Goal: Task Accomplishment & Management: Complete application form

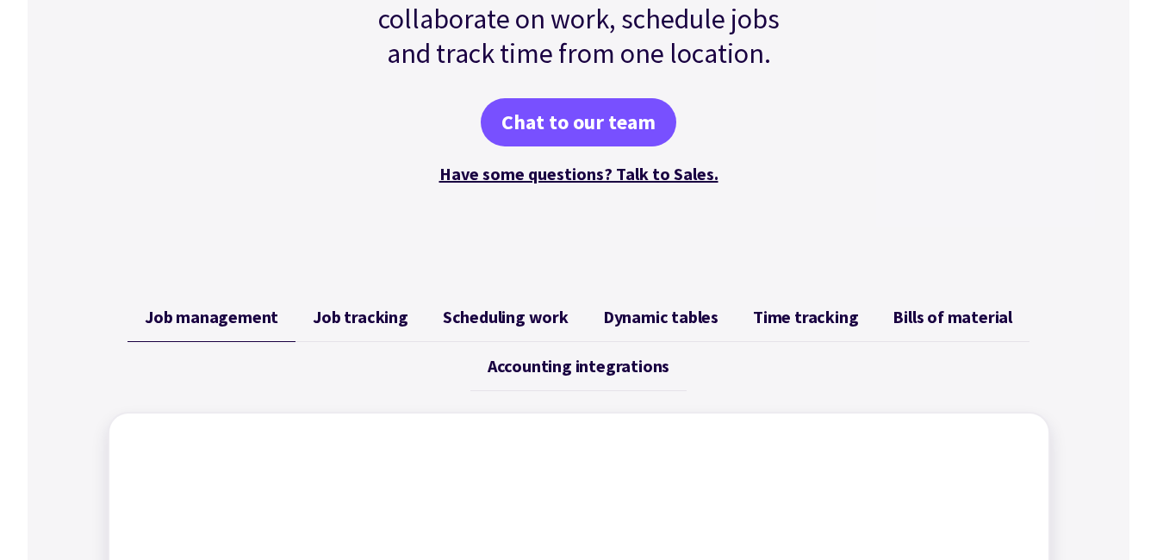
scroll to position [517, 0]
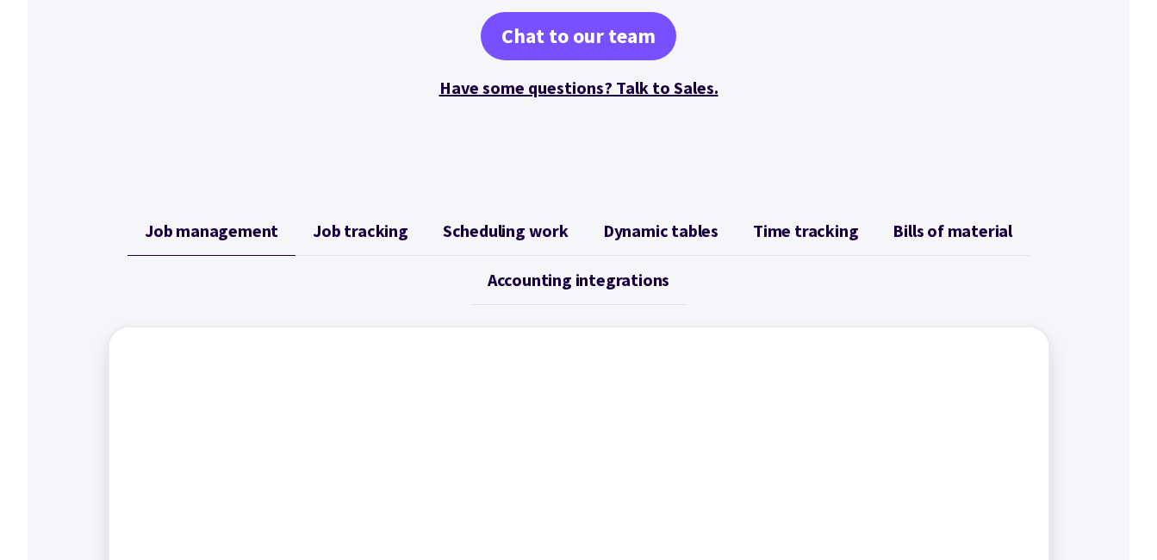
click at [467, 227] on span "Scheduling work" at bounding box center [506, 231] width 126 height 21
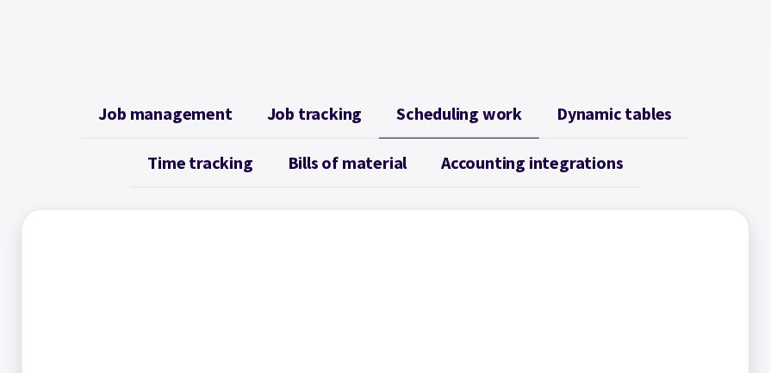
scroll to position [593, 0]
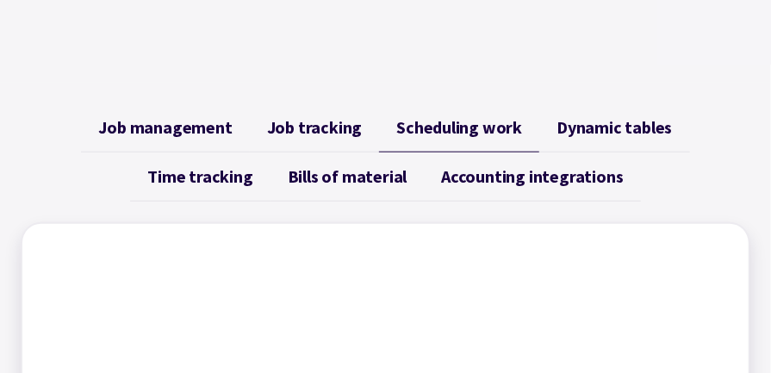
click at [632, 127] on span "Dynamic tables" at bounding box center [614, 127] width 115 height 21
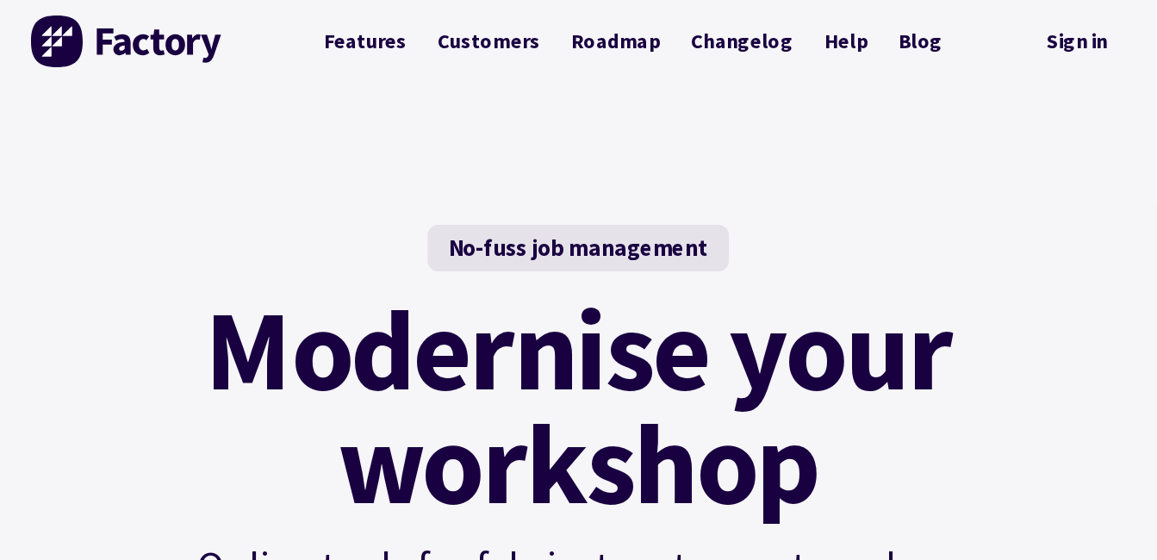
scroll to position [0, 0]
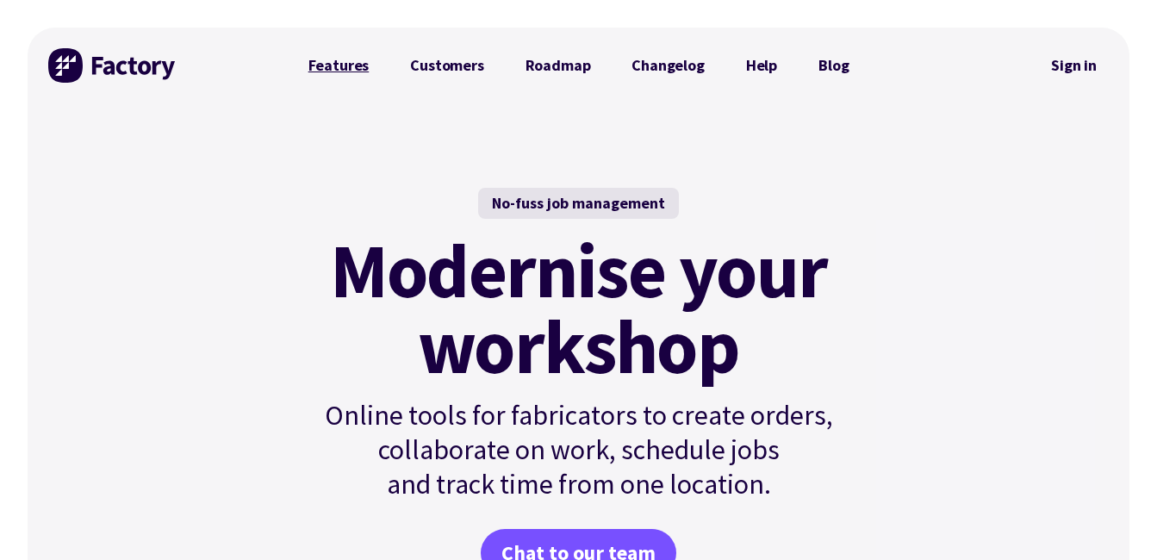
click at [346, 65] on link "Features" at bounding box center [339, 65] width 103 height 34
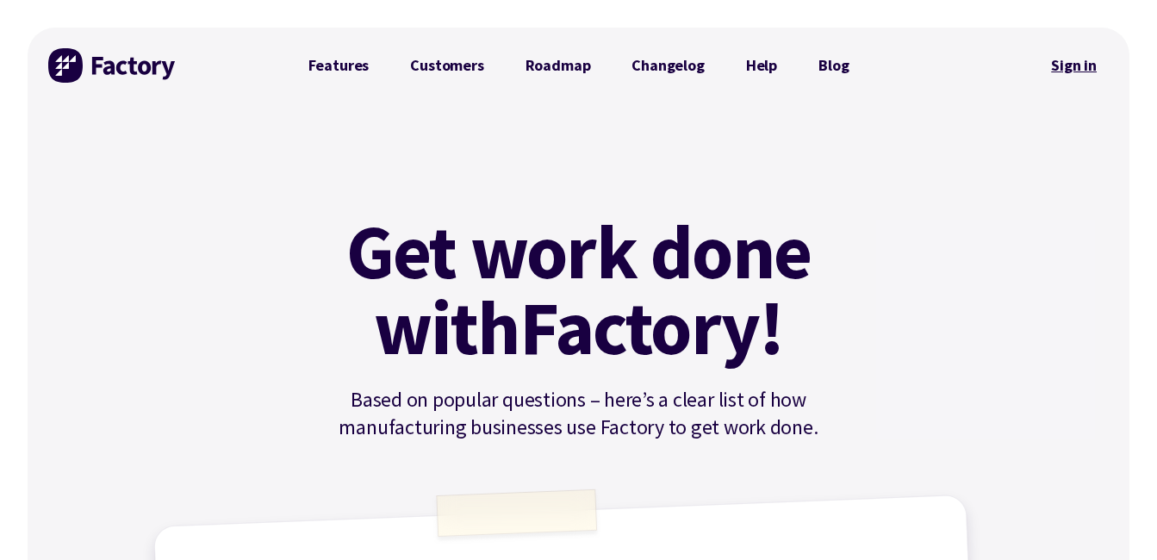
click at [1083, 67] on link "Sign in" at bounding box center [1074, 66] width 70 height 40
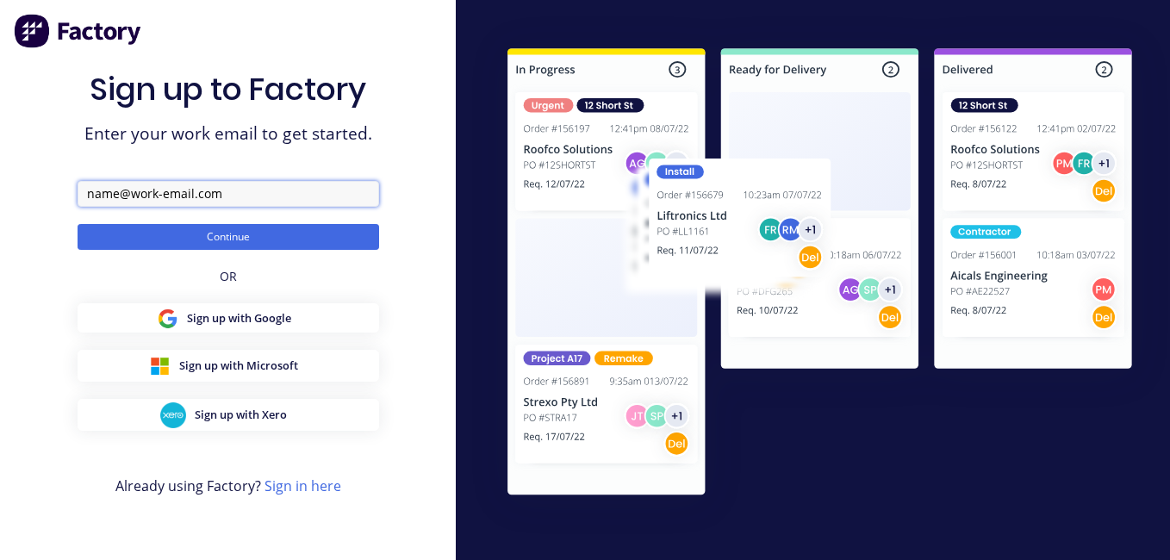
click at [261, 190] on input "text" at bounding box center [229, 194] width 302 height 26
type input "jmidle@crystalcabinets.com.au"
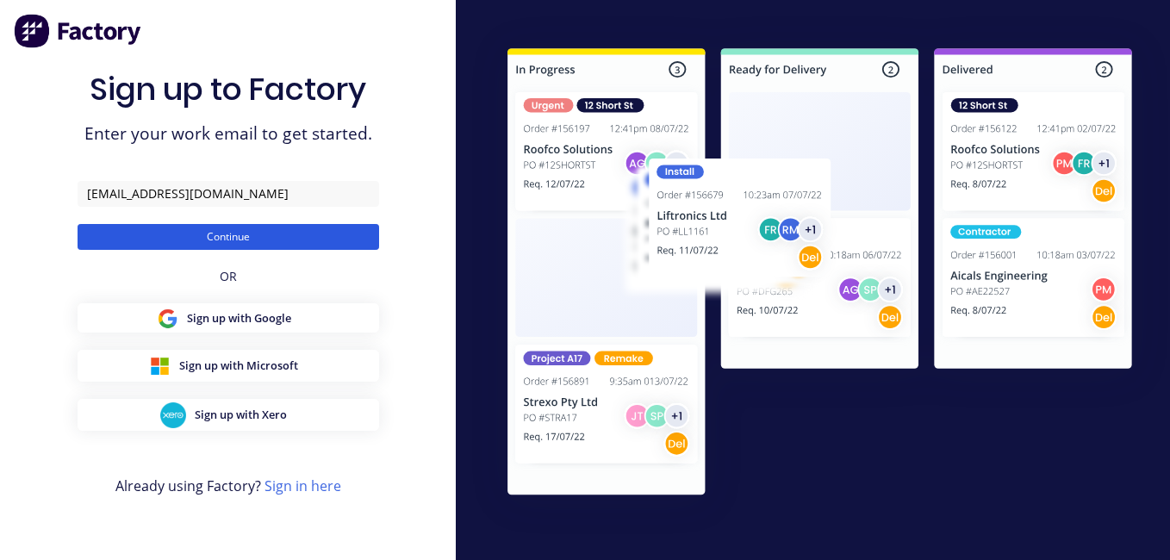
click at [262, 235] on button "Continue" at bounding box center [229, 237] width 302 height 26
